Goal: Transaction & Acquisition: Purchase product/service

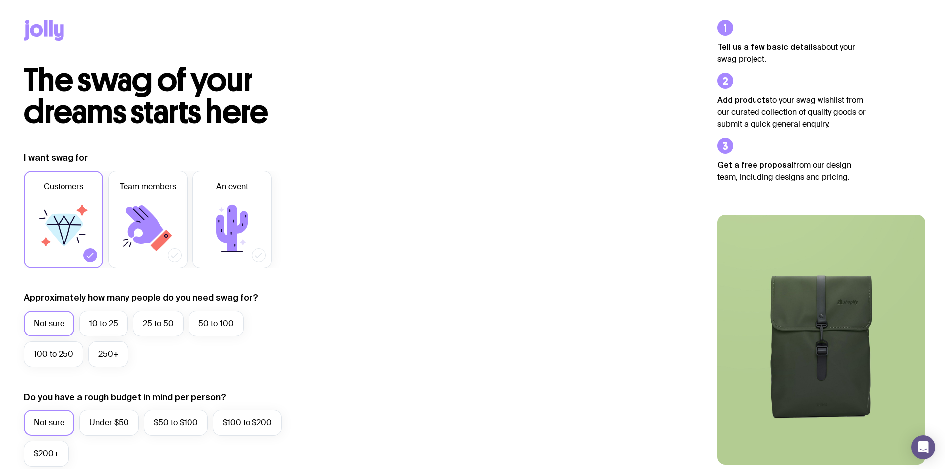
click at [63, 319] on label "Not sure" at bounding box center [49, 323] width 51 height 26
click at [0, 0] on input "Not sure" at bounding box center [0, 0] width 0 height 0
click at [122, 322] on label "10 to 25" at bounding box center [103, 323] width 49 height 26
click at [0, 0] on input "10 to 25" at bounding box center [0, 0] width 0 height 0
click at [53, 319] on label "Not sure" at bounding box center [49, 323] width 51 height 26
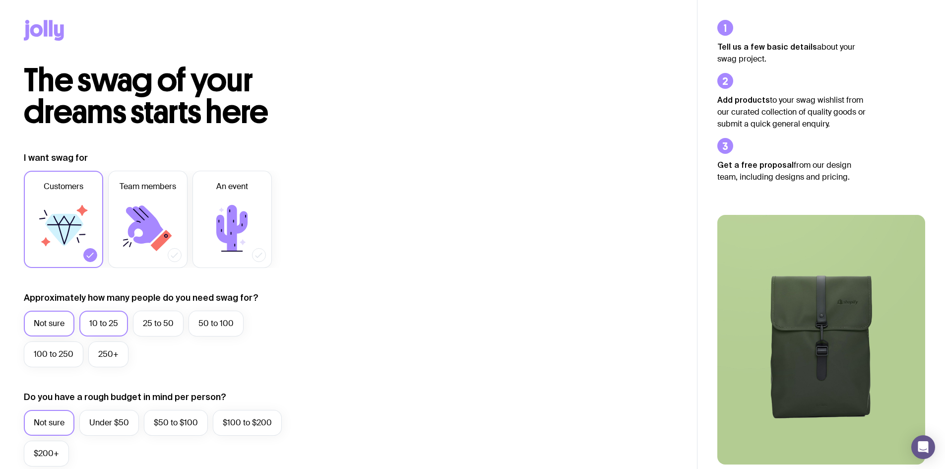
click at [0, 0] on input "Not sure" at bounding box center [0, 0] width 0 height 0
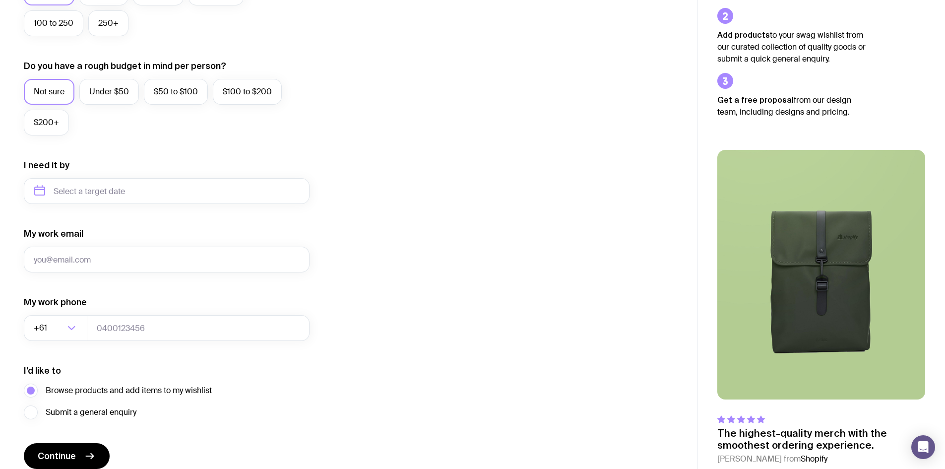
scroll to position [347, 0]
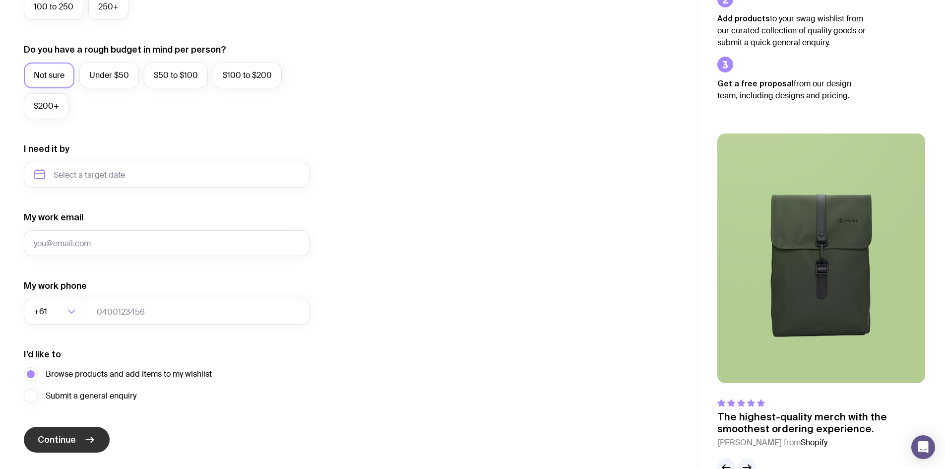
click at [73, 446] on button "Continue" at bounding box center [67, 440] width 86 height 26
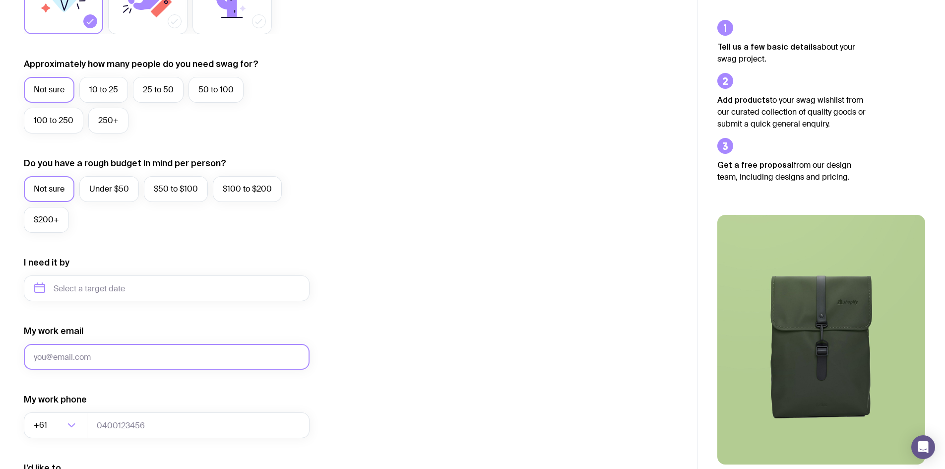
scroll to position [374, 0]
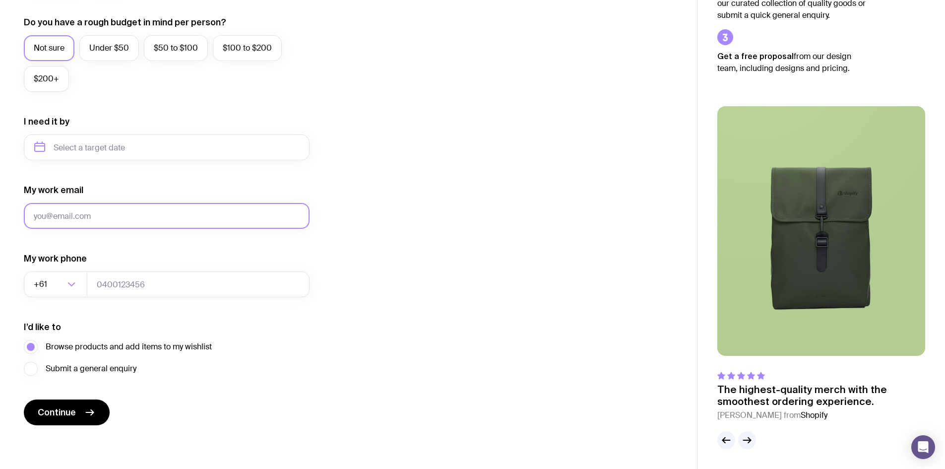
click at [74, 223] on input "My work email" at bounding box center [167, 216] width 286 height 26
type input "[EMAIL_ADDRESS][DOMAIN_NAME]"
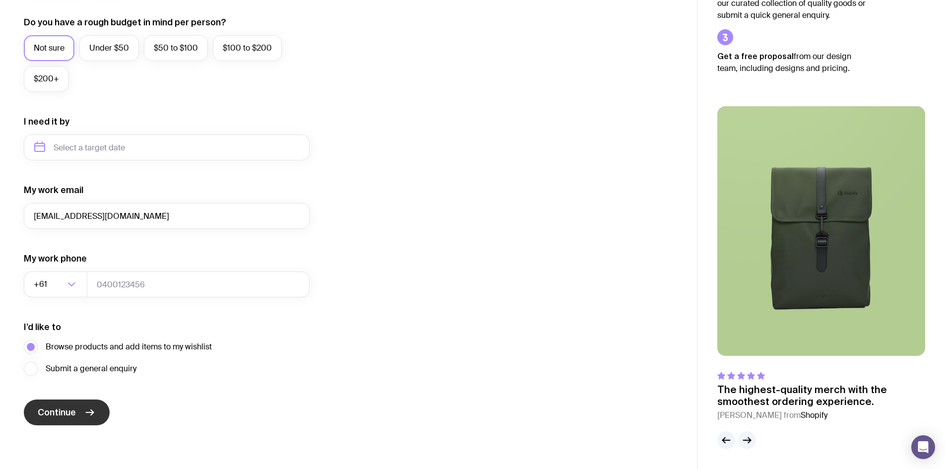
click at [58, 411] on span "Continue" at bounding box center [57, 412] width 38 height 12
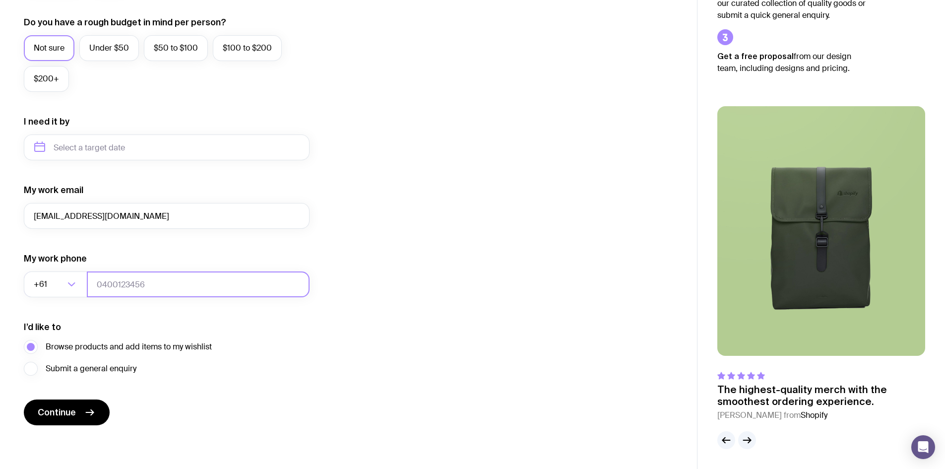
click at [112, 288] on input "tel" at bounding box center [198, 284] width 223 height 26
type input "447785165"
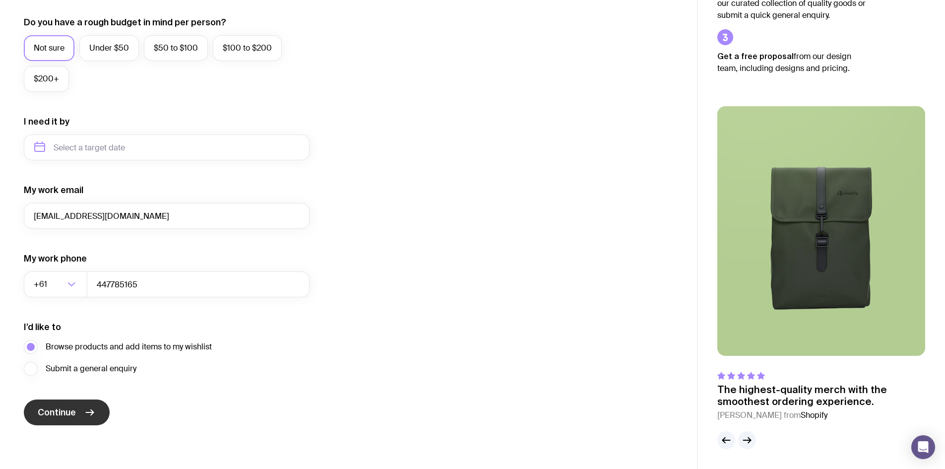
click at [93, 411] on icon "submit" at bounding box center [90, 412] width 12 height 12
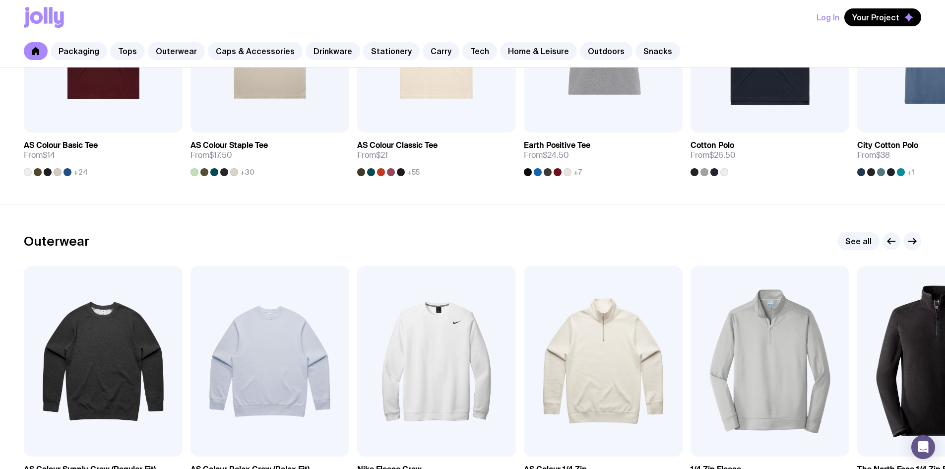
scroll to position [380, 0]
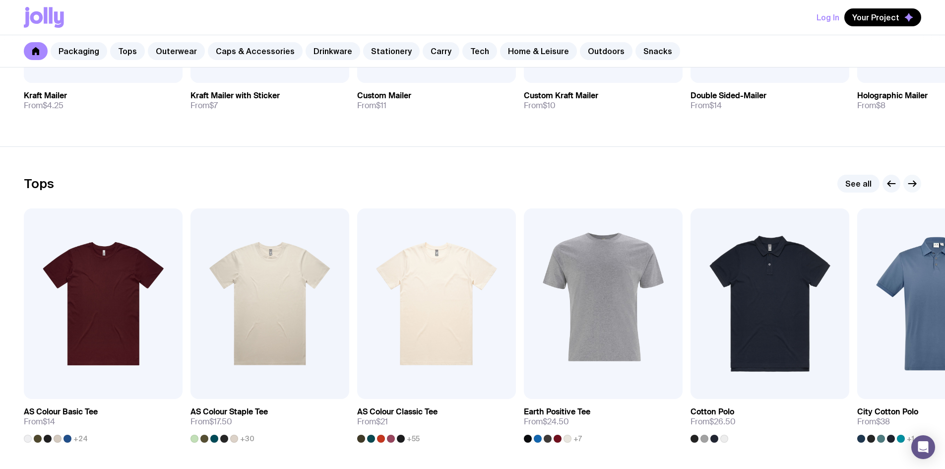
click at [912, 183] on icon "button" at bounding box center [912, 184] width 12 height 12
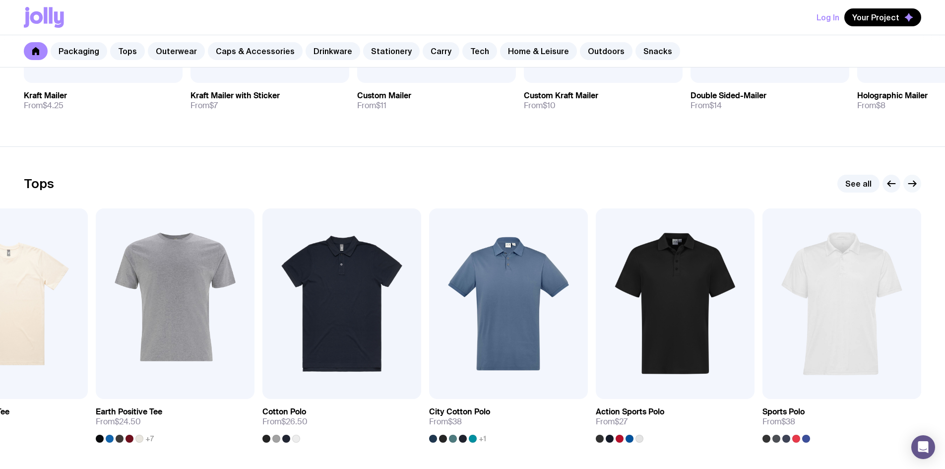
click at [912, 183] on icon "button" at bounding box center [912, 184] width 12 height 12
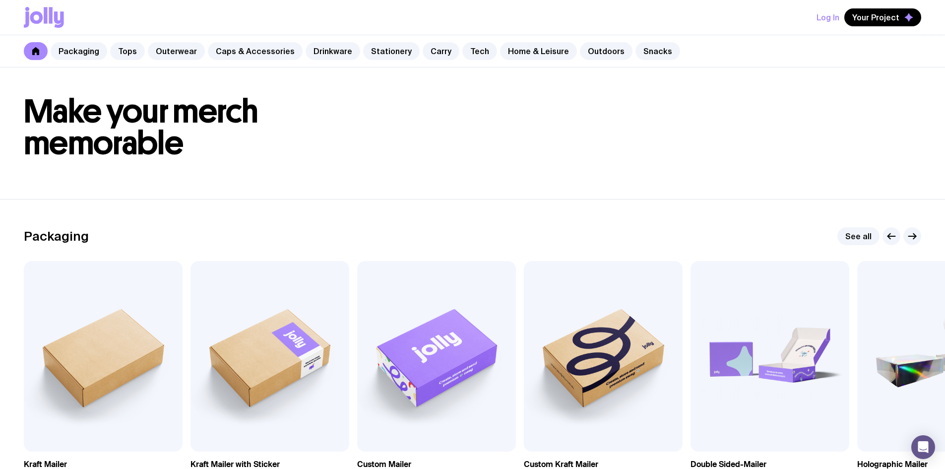
scroll to position [0, 0]
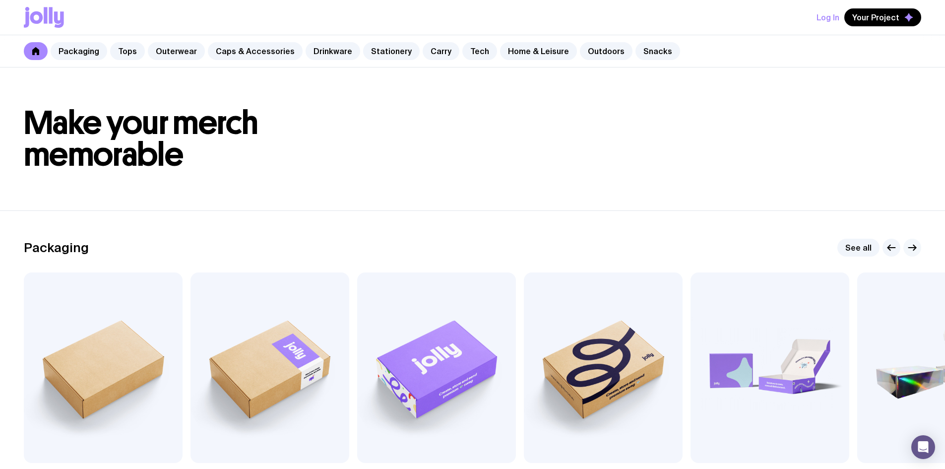
click at [913, 247] on icon "button" at bounding box center [912, 248] width 12 height 12
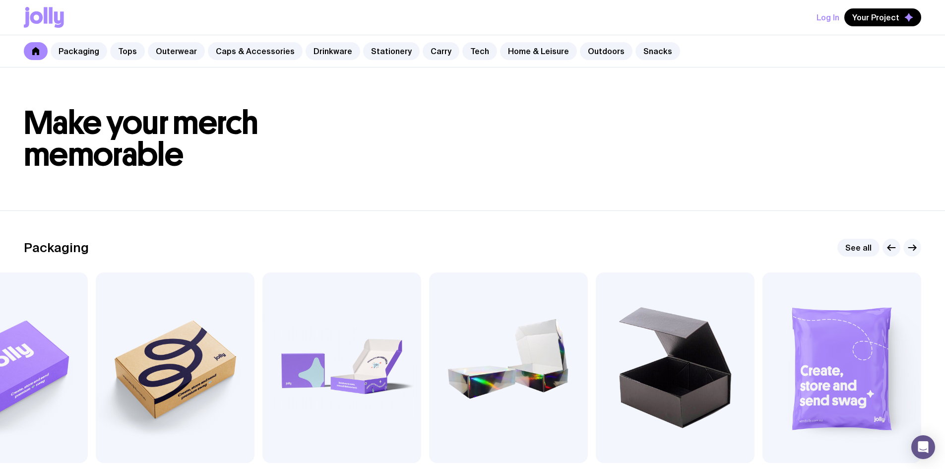
click at [913, 247] on icon "button" at bounding box center [912, 248] width 12 height 12
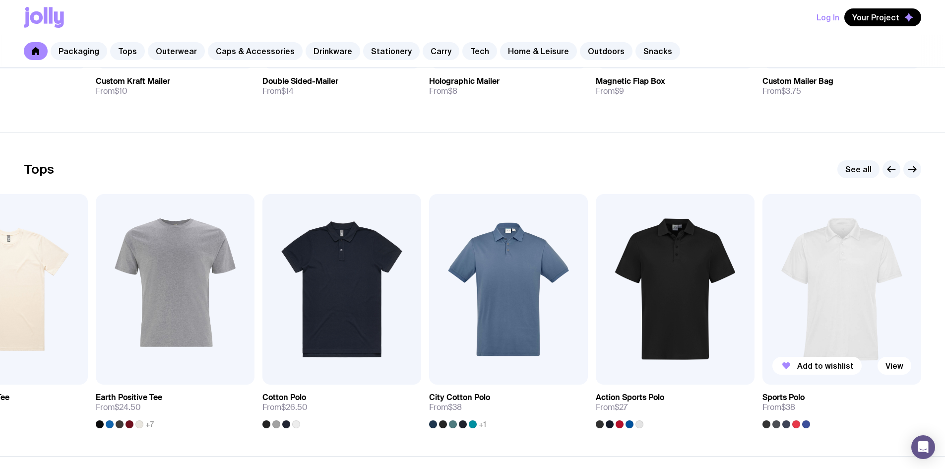
scroll to position [397, 0]
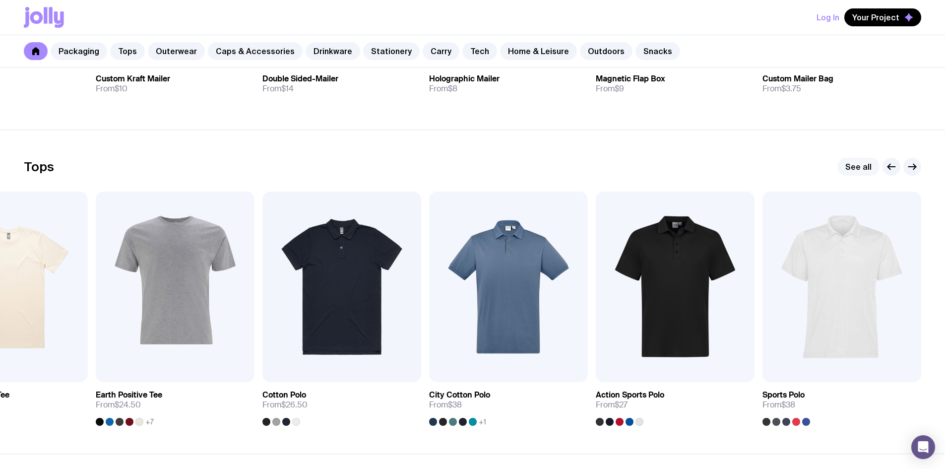
click at [855, 169] on link "See all" at bounding box center [858, 167] width 42 height 18
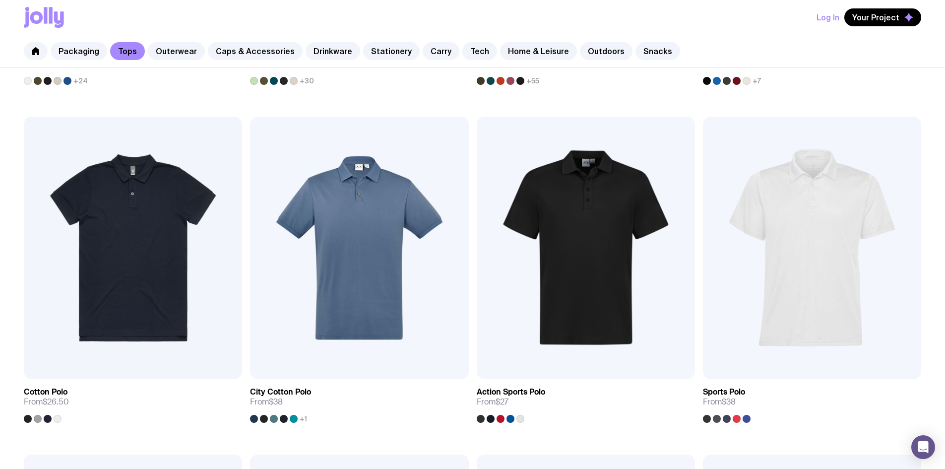
scroll to position [496, 0]
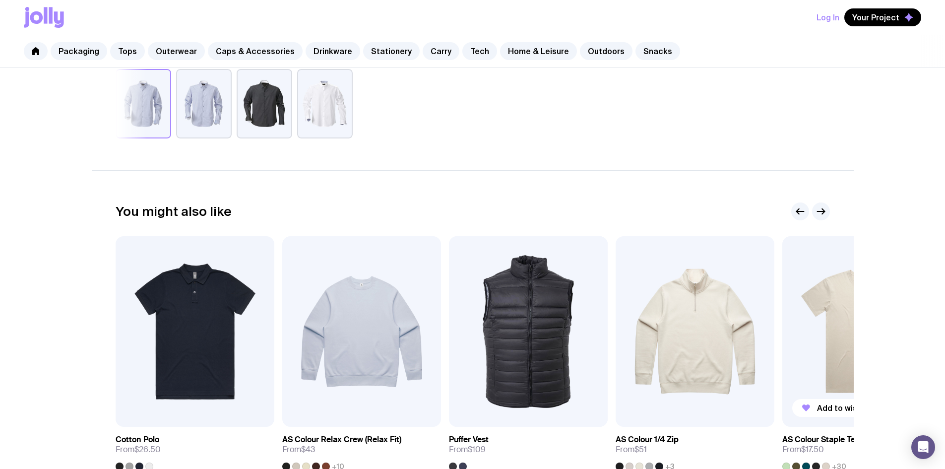
scroll to position [403, 0]
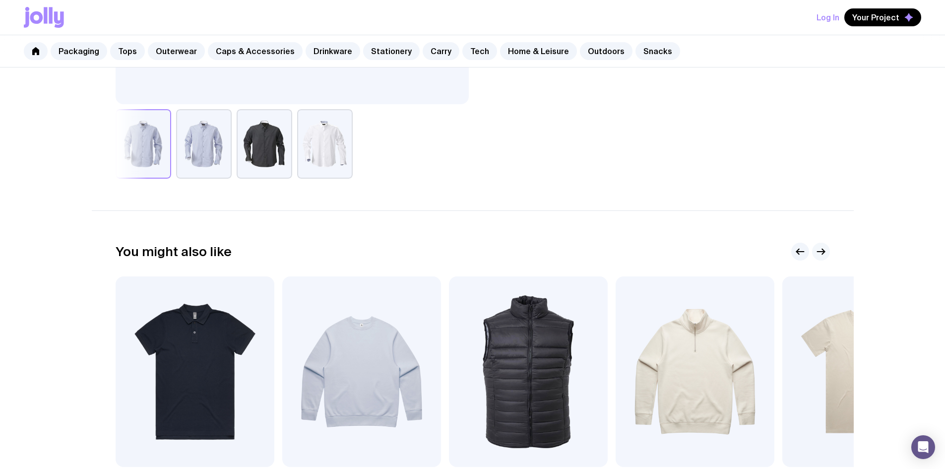
click at [820, 250] on icon "button" at bounding box center [821, 251] width 12 height 12
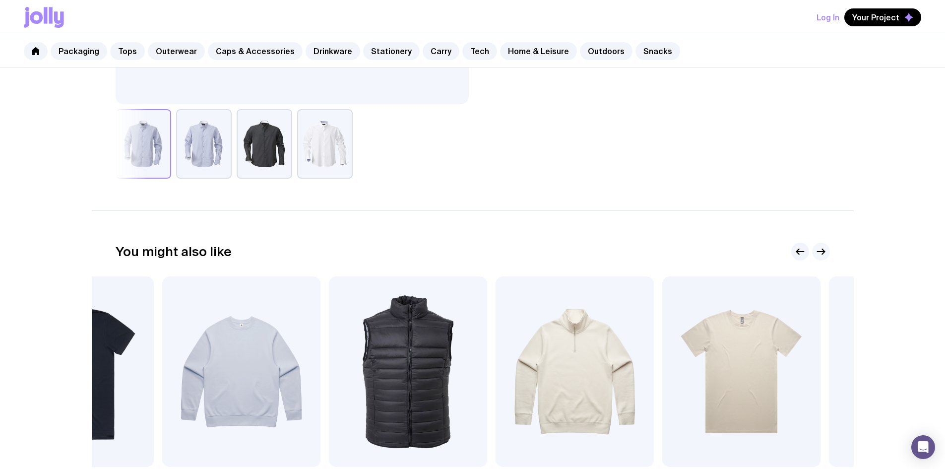
click at [820, 250] on icon "button" at bounding box center [821, 251] width 12 height 12
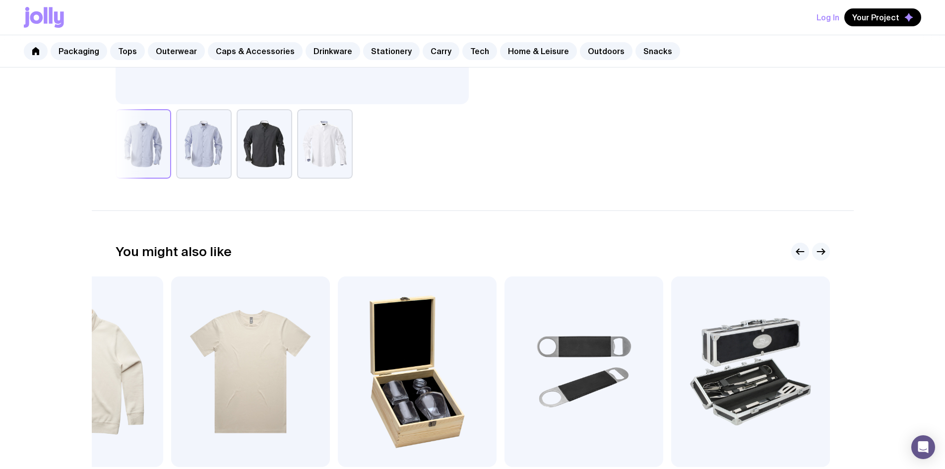
click at [820, 250] on icon "button" at bounding box center [821, 251] width 12 height 12
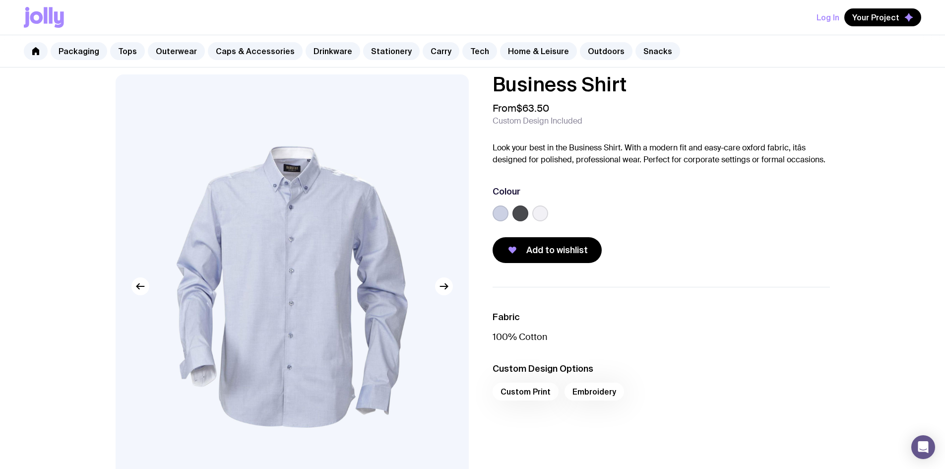
scroll to position [0, 0]
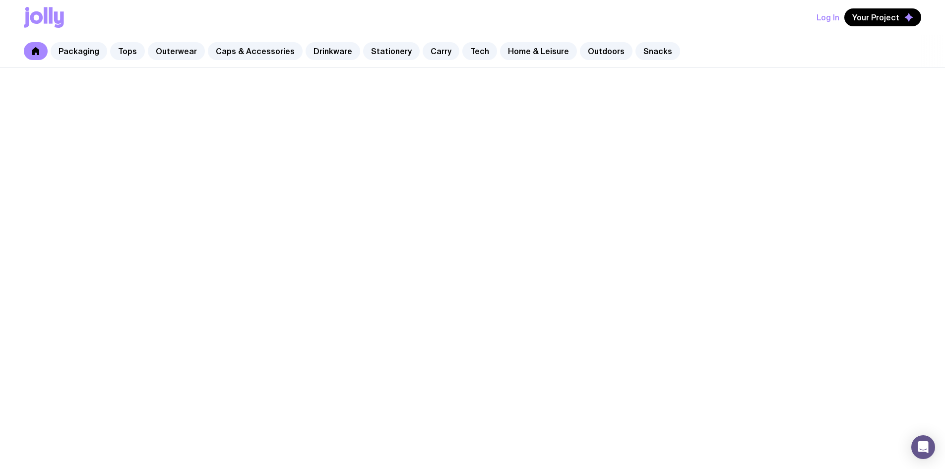
scroll to position [397, 0]
